Goal: Information Seeking & Learning: Learn about a topic

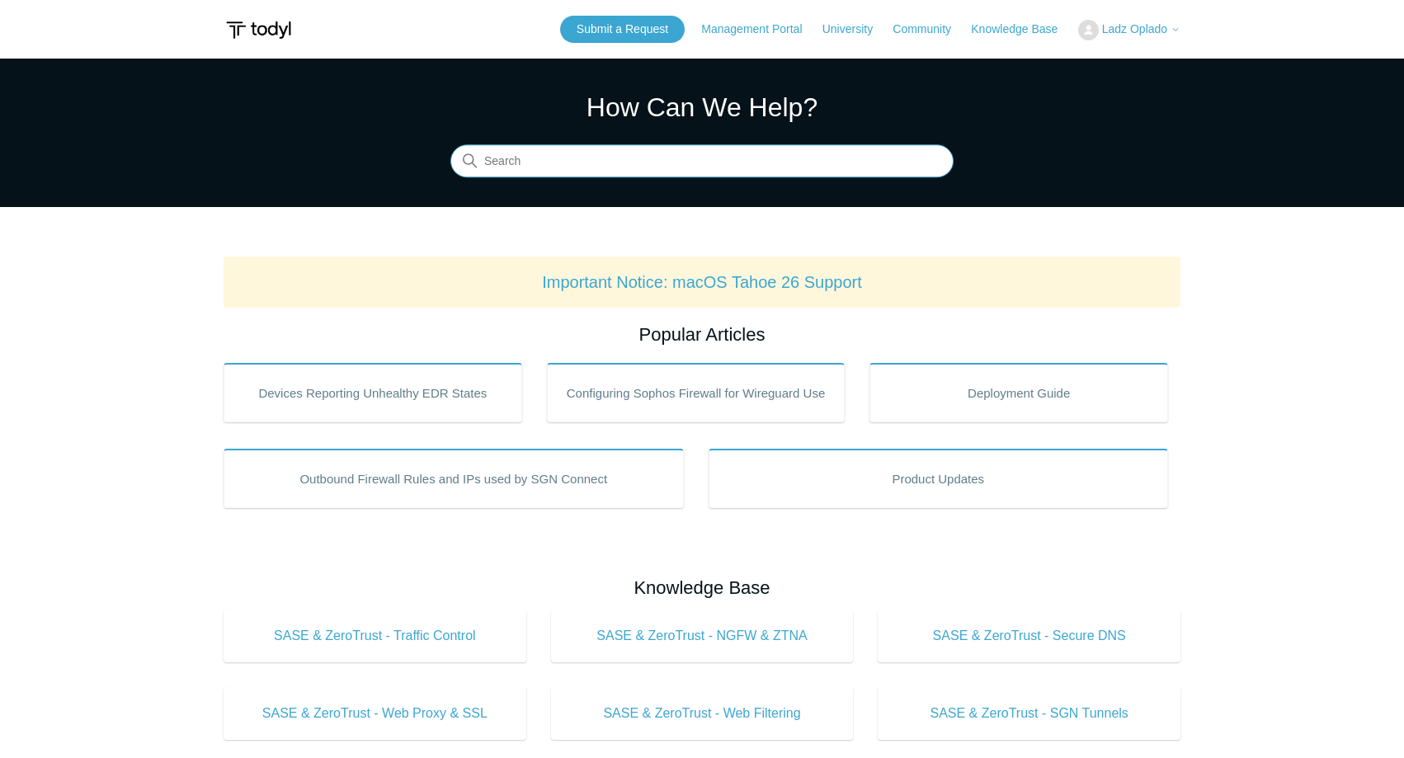
click at [573, 170] on input "Search" at bounding box center [701, 161] width 503 height 33
type input "deplpy"
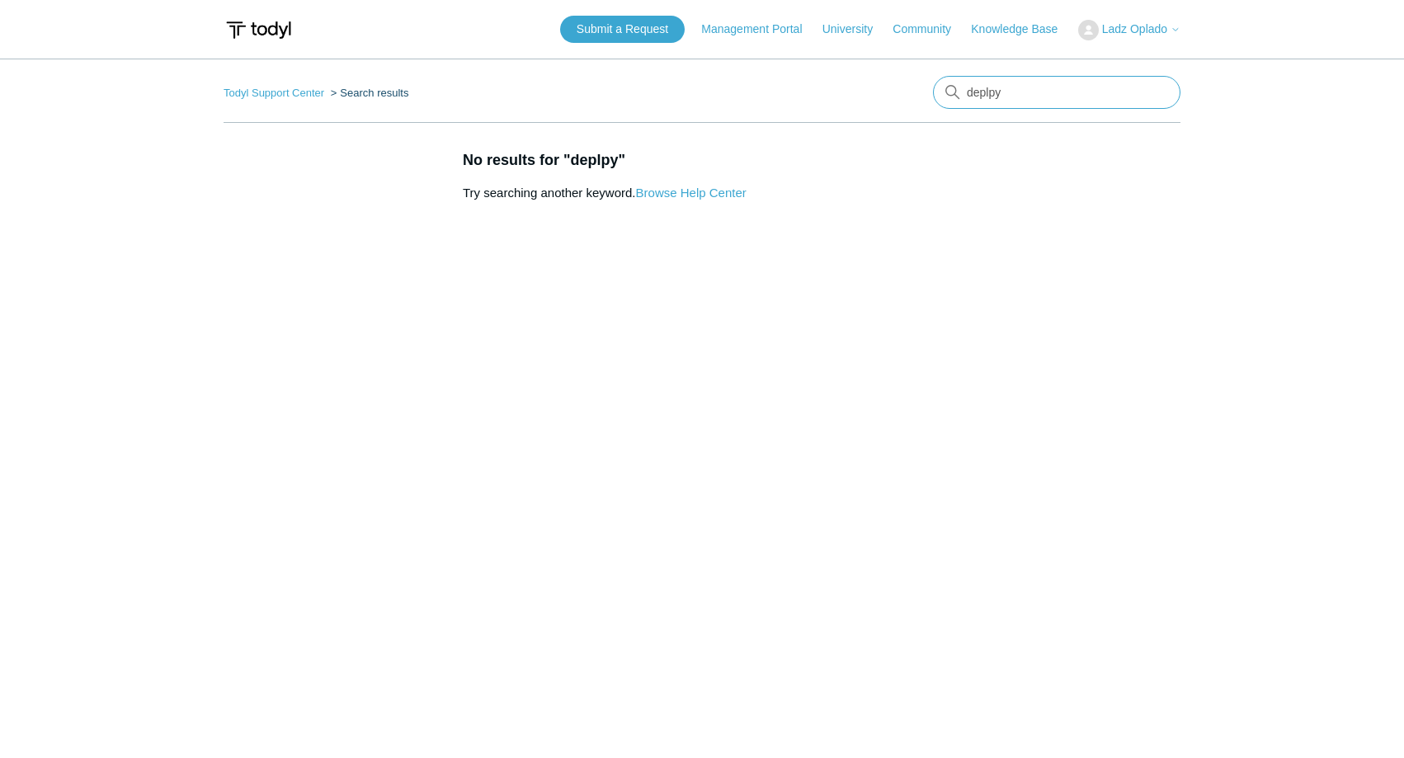
click at [999, 96] on input "deplpy" at bounding box center [1057, 92] width 248 height 33
type input "deploy"
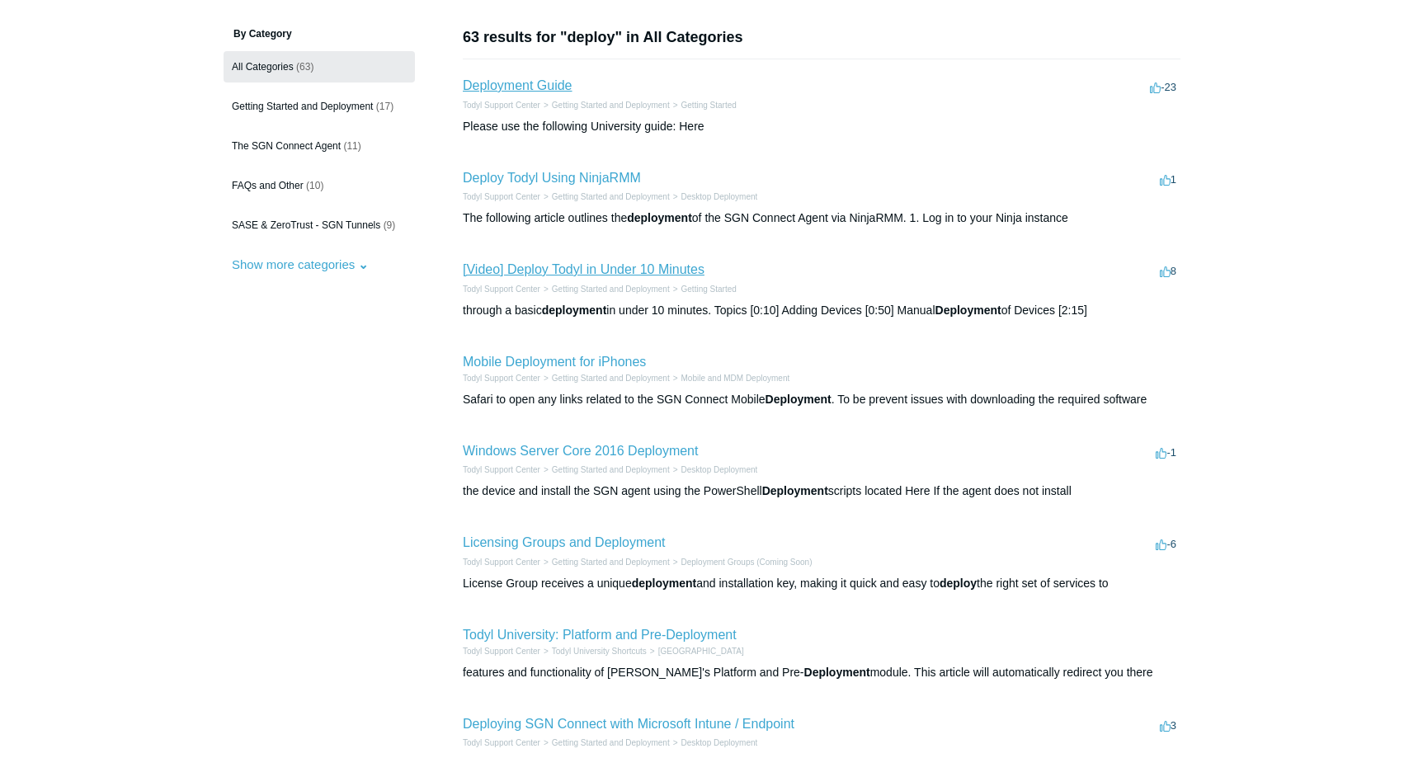
scroll to position [84, 0]
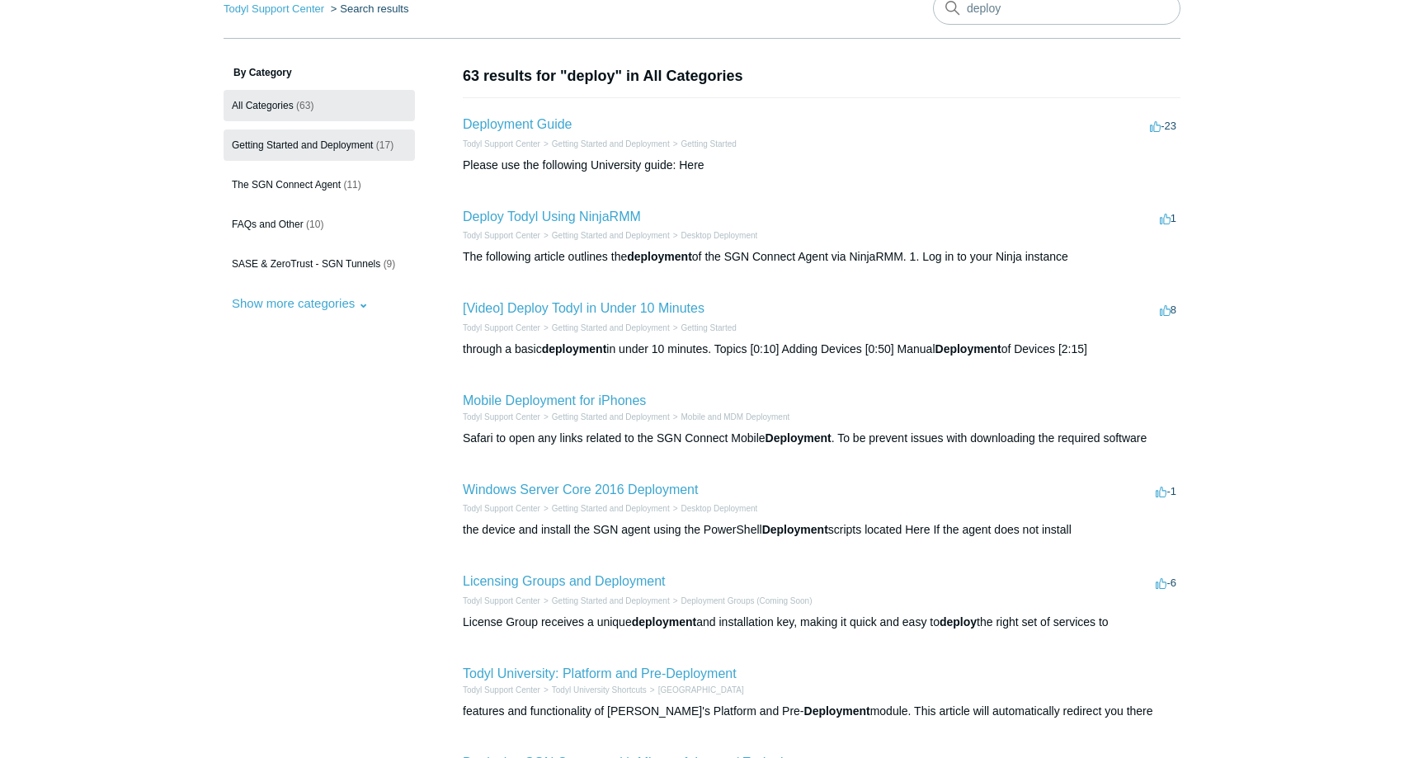
click at [319, 144] on span "Getting Started and Deployment" at bounding box center [302, 145] width 141 height 12
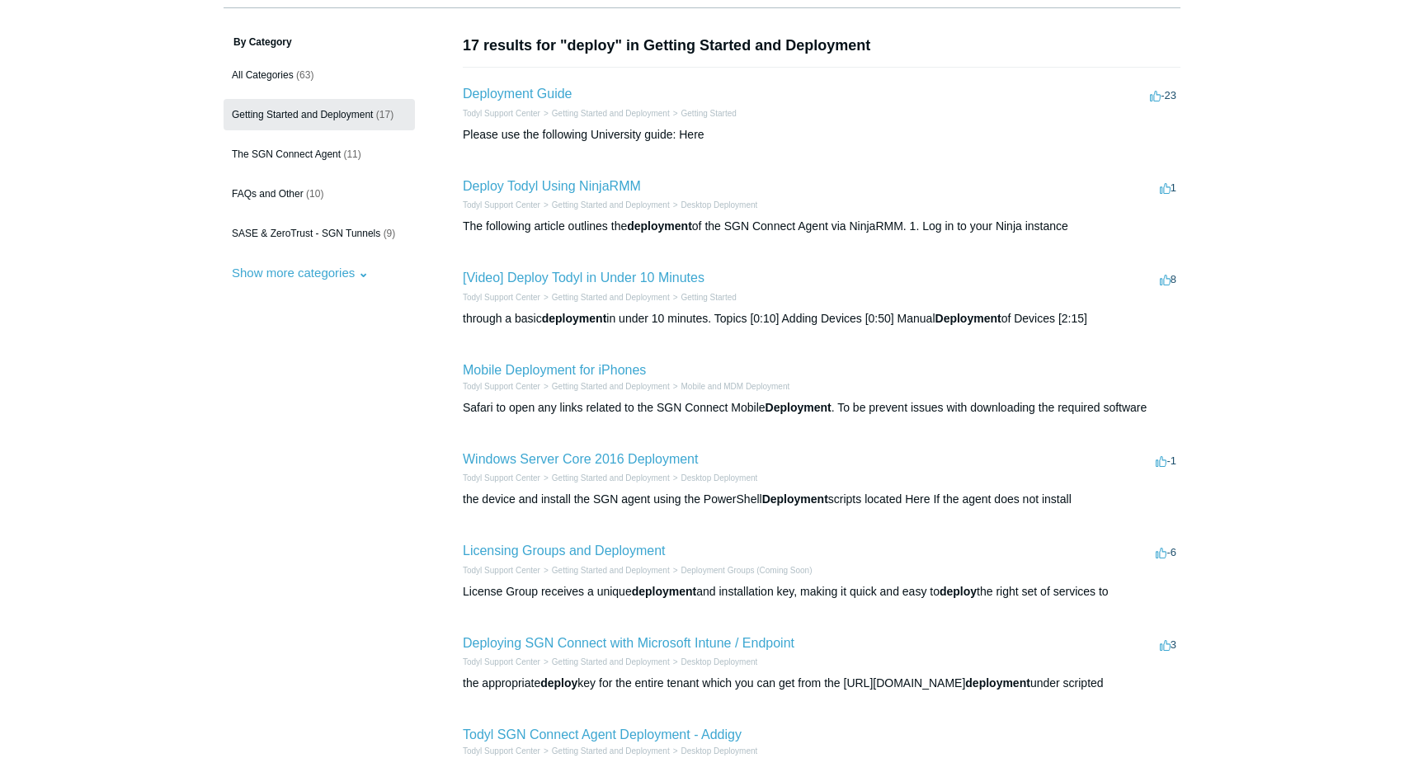
scroll to position [84, 0]
